Goal: Entertainment & Leisure: Browse casually

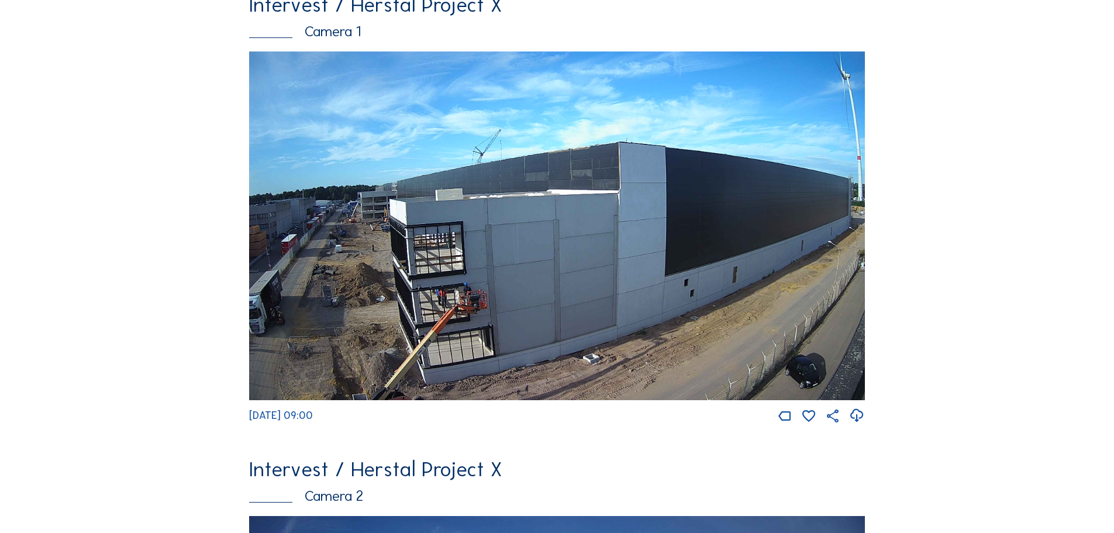
scroll to position [117, 0]
click at [545, 174] on img at bounding box center [557, 226] width 616 height 349
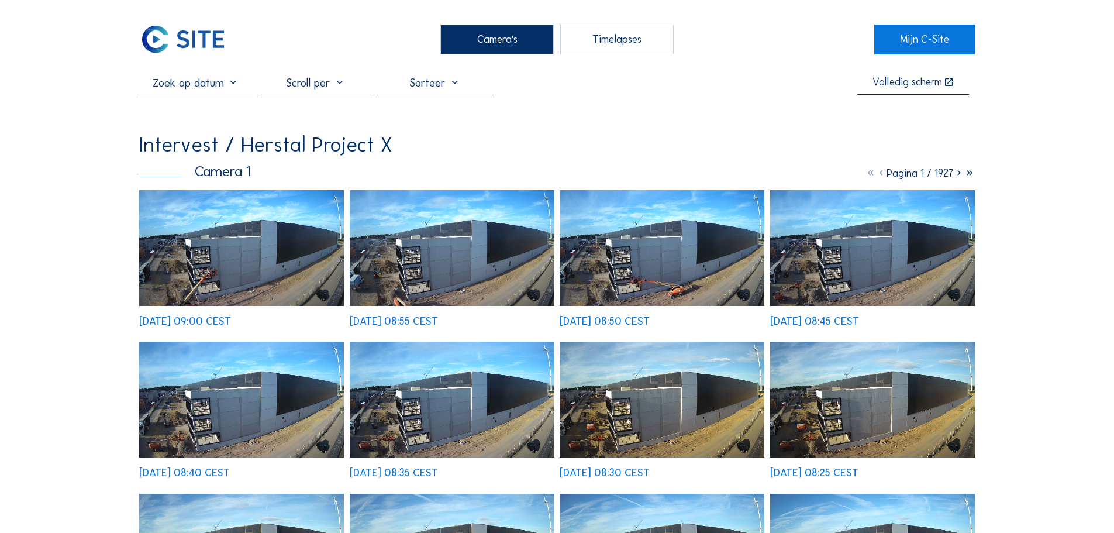
click at [263, 237] on img at bounding box center [241, 248] width 205 height 116
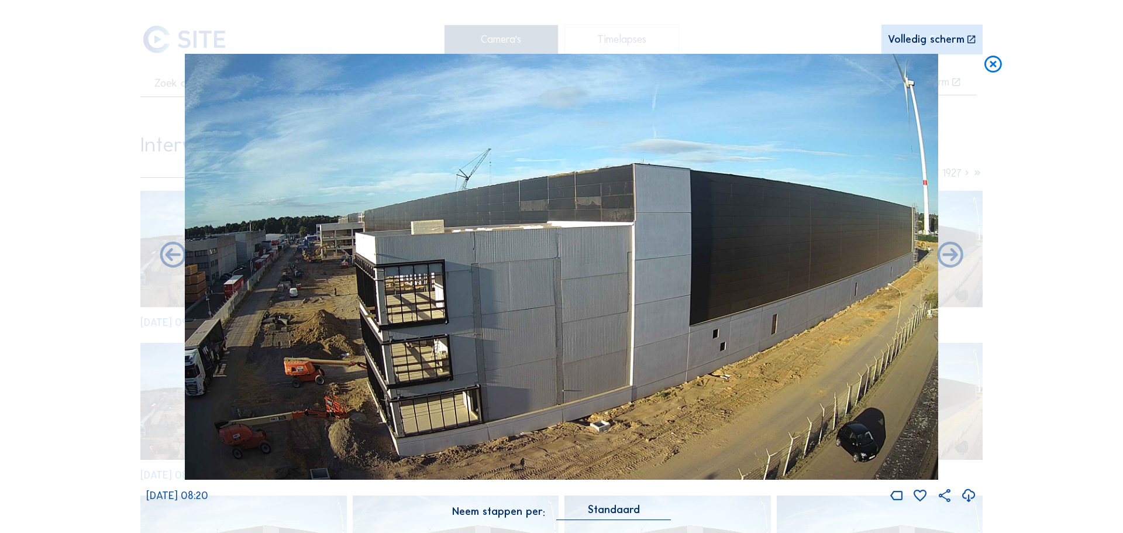
click at [998, 66] on icon at bounding box center [993, 65] width 21 height 22
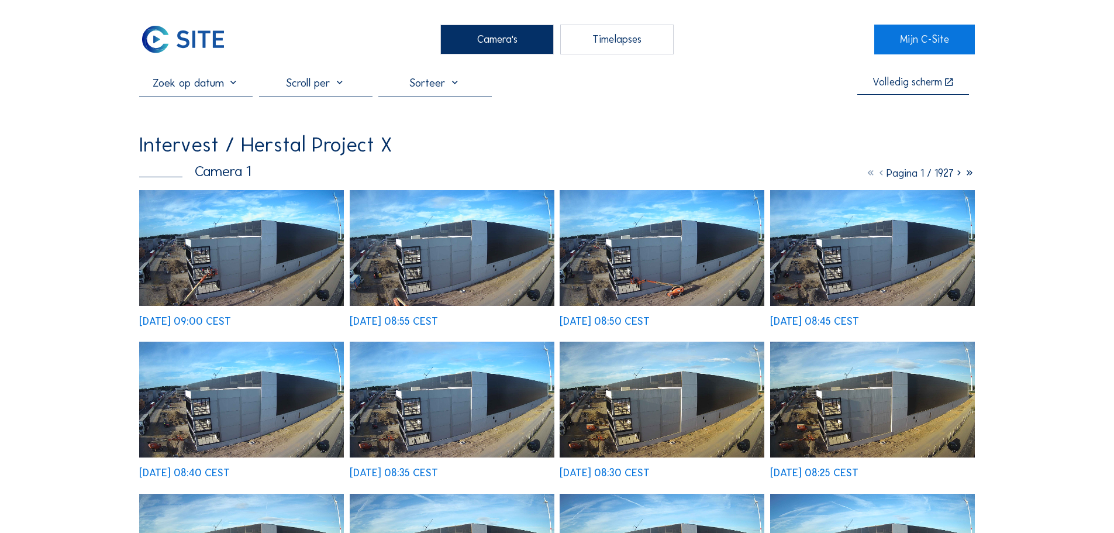
click at [536, 38] on div "Camera's" at bounding box center [496, 39] width 113 height 29
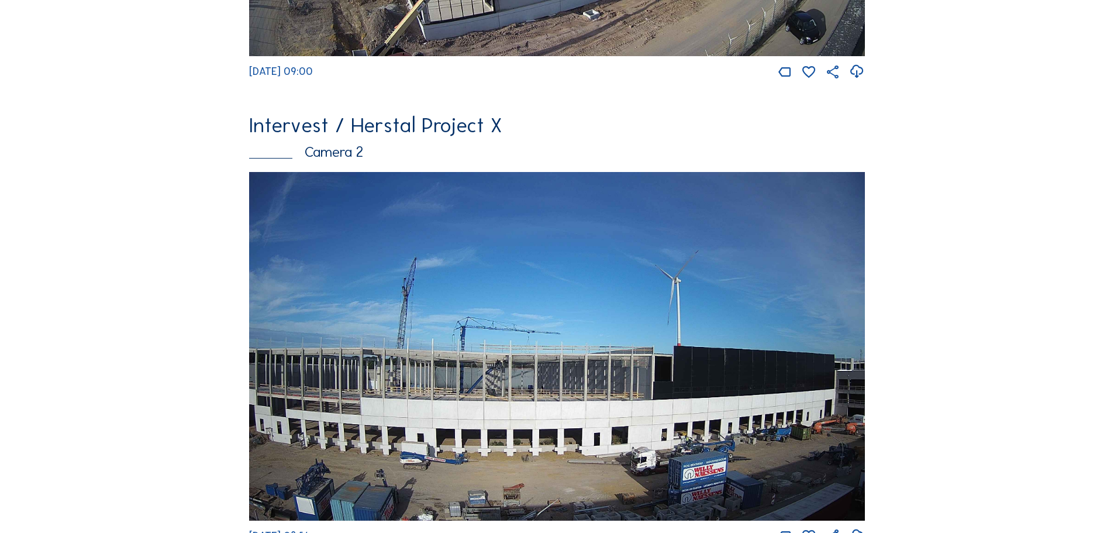
scroll to position [468, 0]
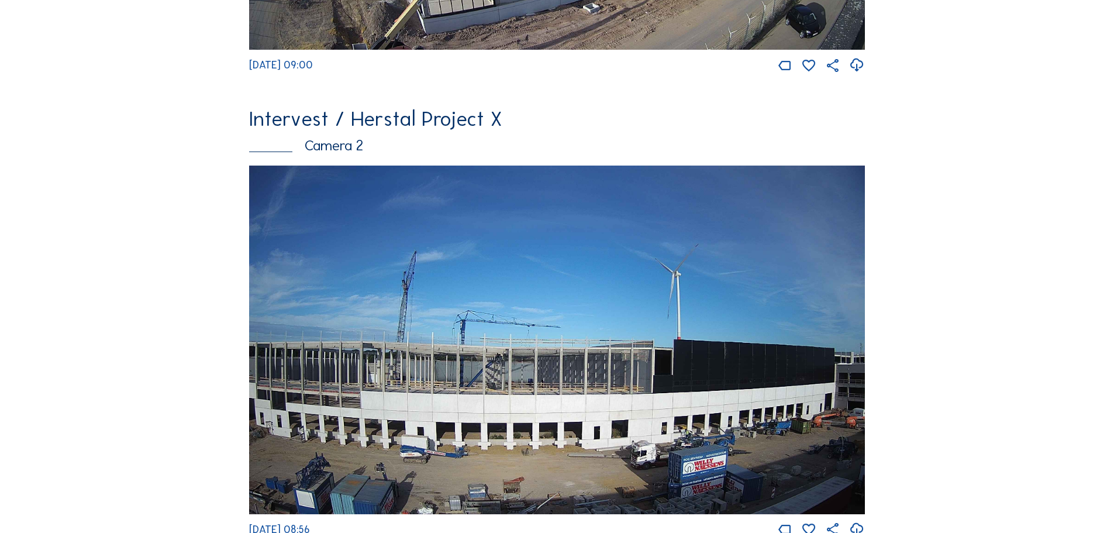
click at [409, 277] on img at bounding box center [557, 340] width 616 height 349
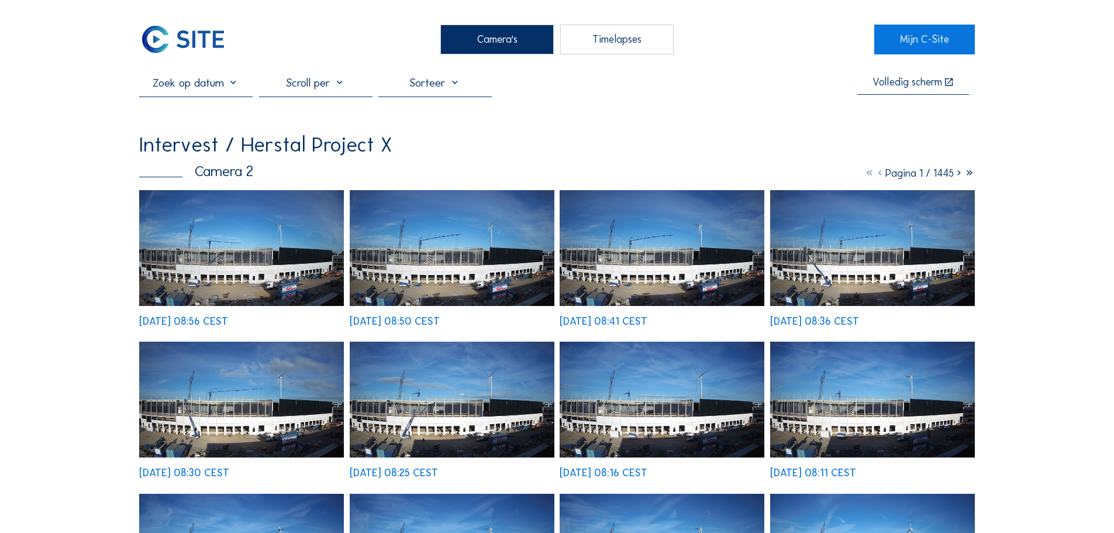
click at [313, 285] on img at bounding box center [241, 248] width 205 height 116
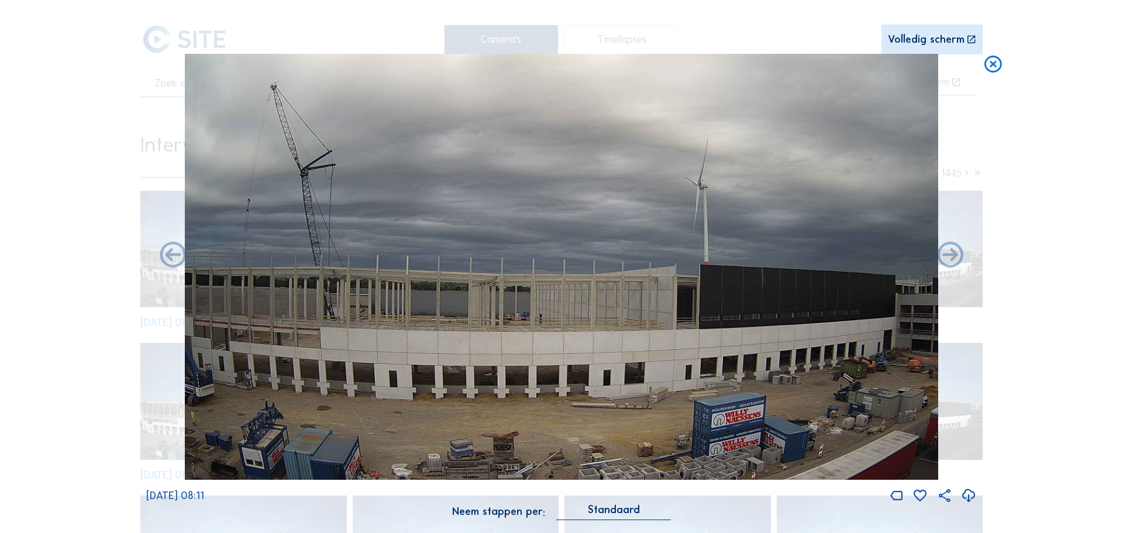
click at [991, 70] on icon at bounding box center [993, 65] width 21 height 22
